Goal: Communication & Community: Participate in discussion

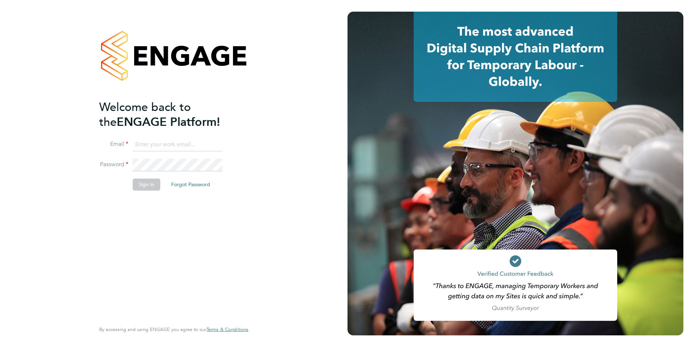
type input "[EMAIL_ADDRESS][DOMAIN_NAME]"
click at [141, 183] on button "Sign In" at bounding box center [147, 185] width 28 height 12
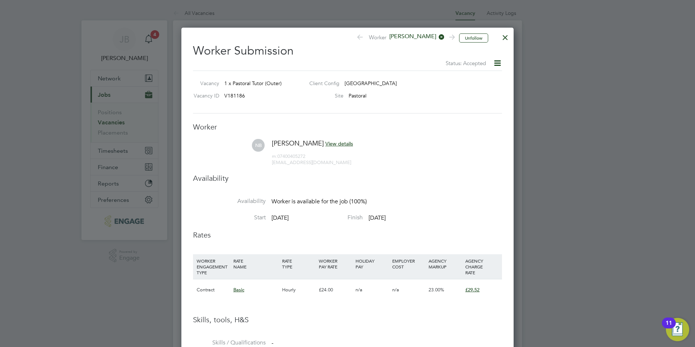
click at [510, 39] on div at bounding box center [505, 35] width 13 height 13
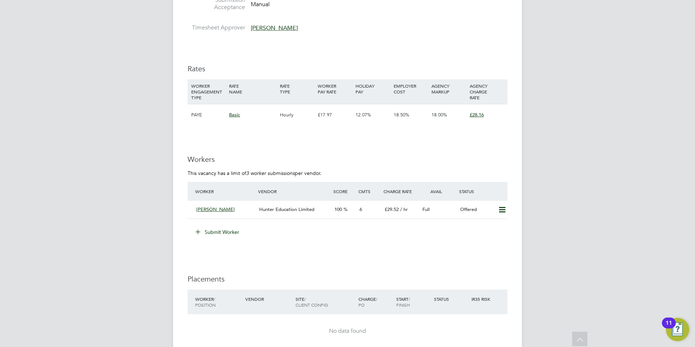
scroll to position [1264, 0]
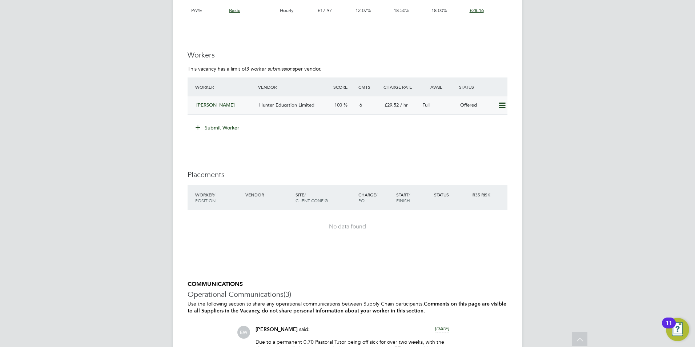
click at [273, 100] on div "Hunter Education Limited" at bounding box center [293, 105] width 75 height 12
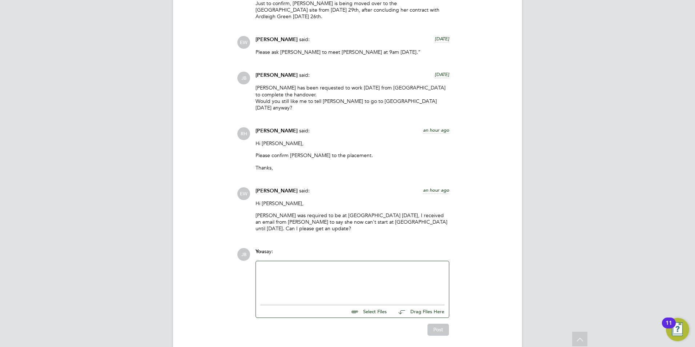
click at [340, 265] on div at bounding box center [352, 280] width 184 height 31
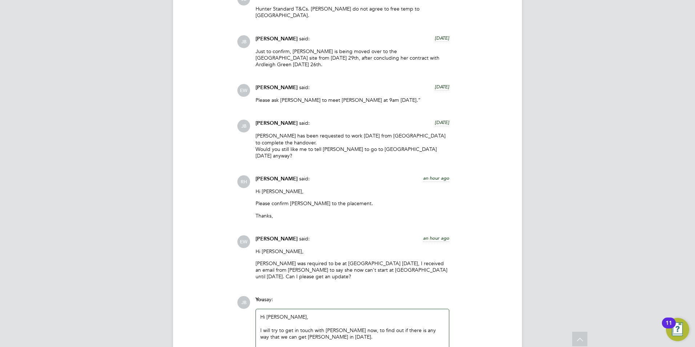
scroll to position [778, 0]
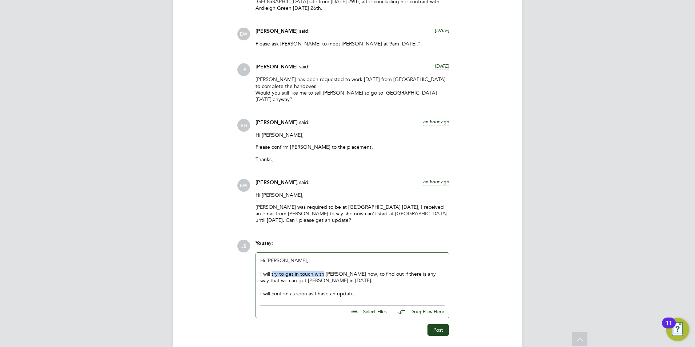
drag, startPoint x: 272, startPoint y: 246, endPoint x: 322, endPoint y: 245, distance: 50.6
click at [322, 270] on div "I will try to get in touch with Nadia now, to find out if there is any way that…" at bounding box center [352, 276] width 184 height 13
click at [417, 270] on div "I will call Nadia now, to find out if there is any way that we can get Nadia in…" at bounding box center [352, 276] width 184 height 13
click at [418, 270] on div "I will call Nadia now, to find out if there is any way that we can get Nadia in…" at bounding box center [352, 276] width 184 height 13
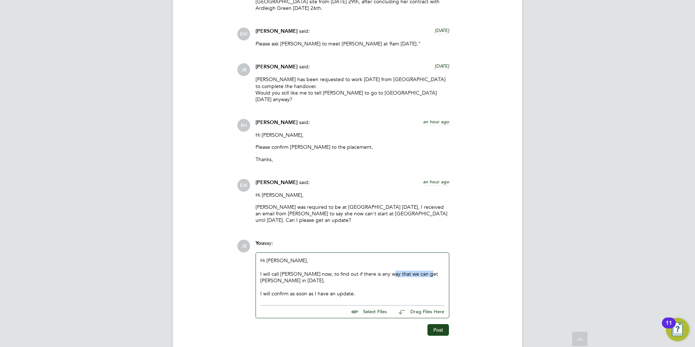
drag, startPoint x: 385, startPoint y: 247, endPoint x: 424, endPoint y: 249, distance: 38.6
click at [424, 270] on div "I will call Nadia now, to find out if there is any way that we can get Nadia in…" at bounding box center [352, 276] width 184 height 13
click at [306, 270] on div "I will call Nadia now, to find out if there is any way that she can come in tom…" at bounding box center [352, 276] width 184 height 13
click at [437, 324] on button "Post" at bounding box center [438, 330] width 21 height 12
